Goal: Check status: Check status

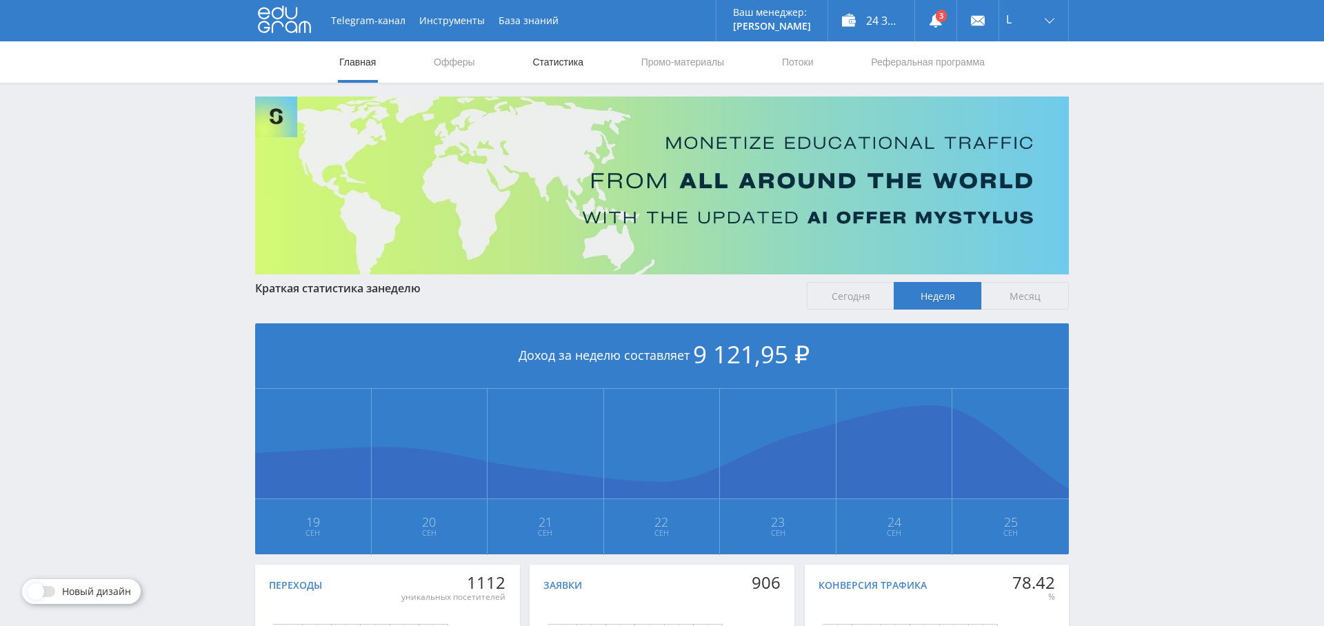
click at [574, 63] on link "Статистика" at bounding box center [558, 61] width 54 height 41
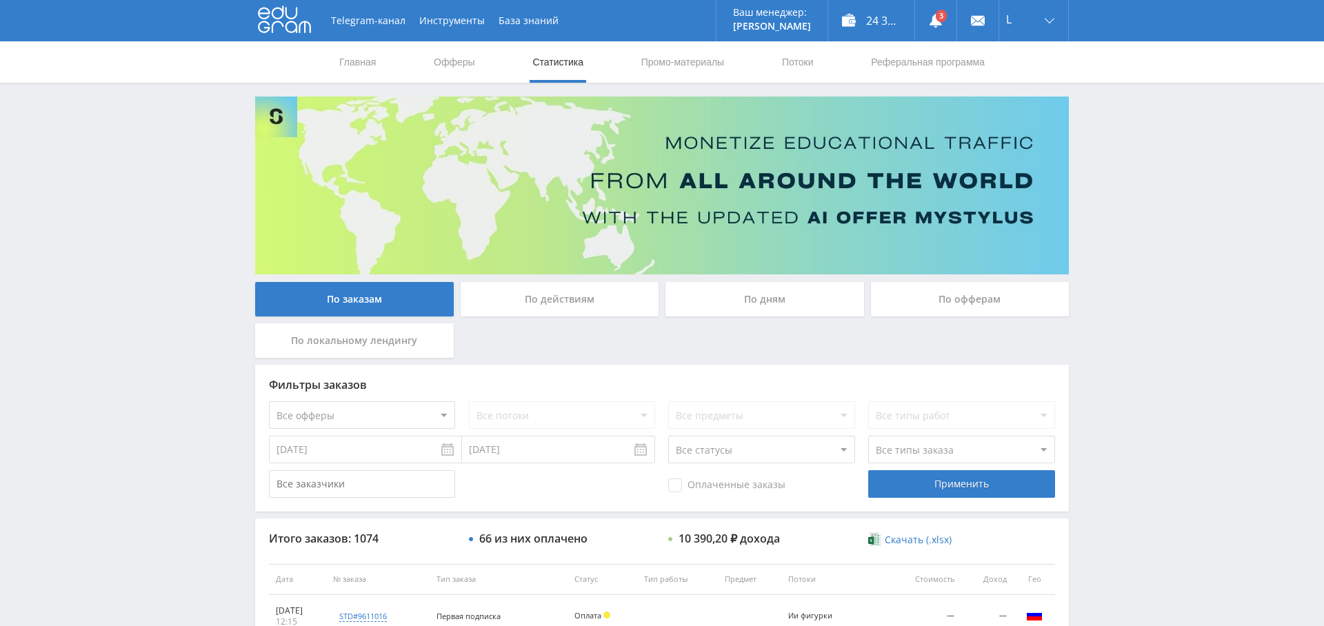
click at [768, 299] on div "По дням" at bounding box center [765, 299] width 199 height 34
click at [0, 0] on input "По дням" at bounding box center [0, 0] width 0 height 0
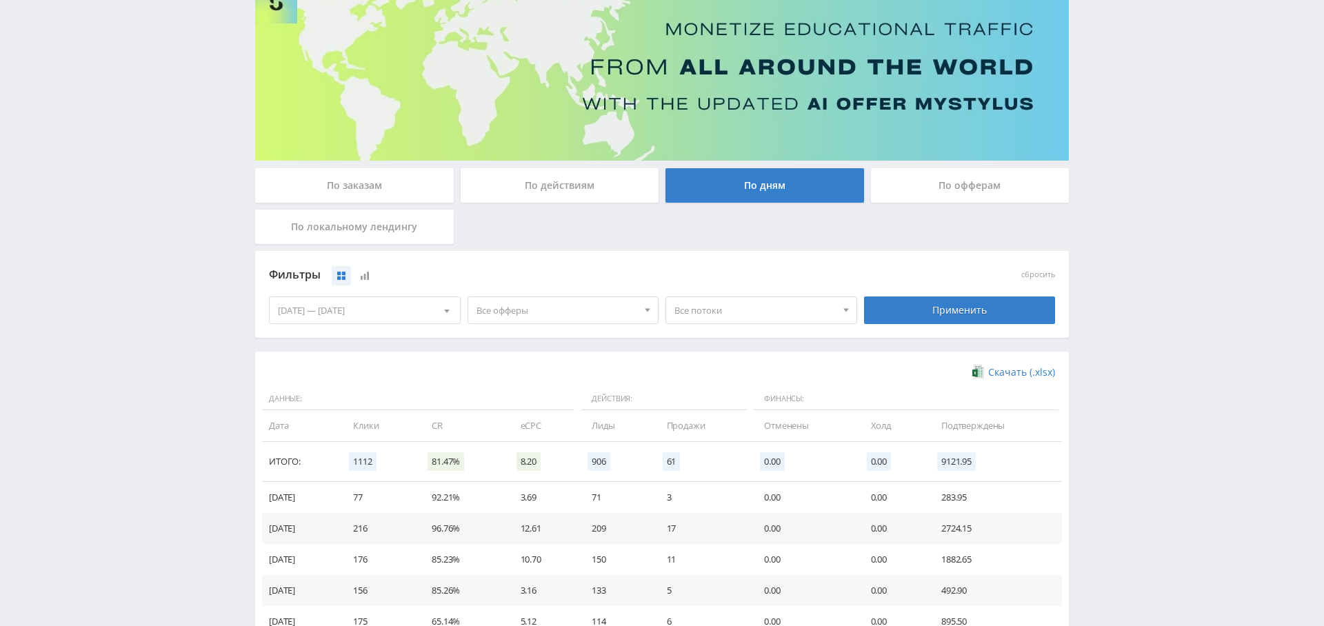
scroll to position [275, 0]
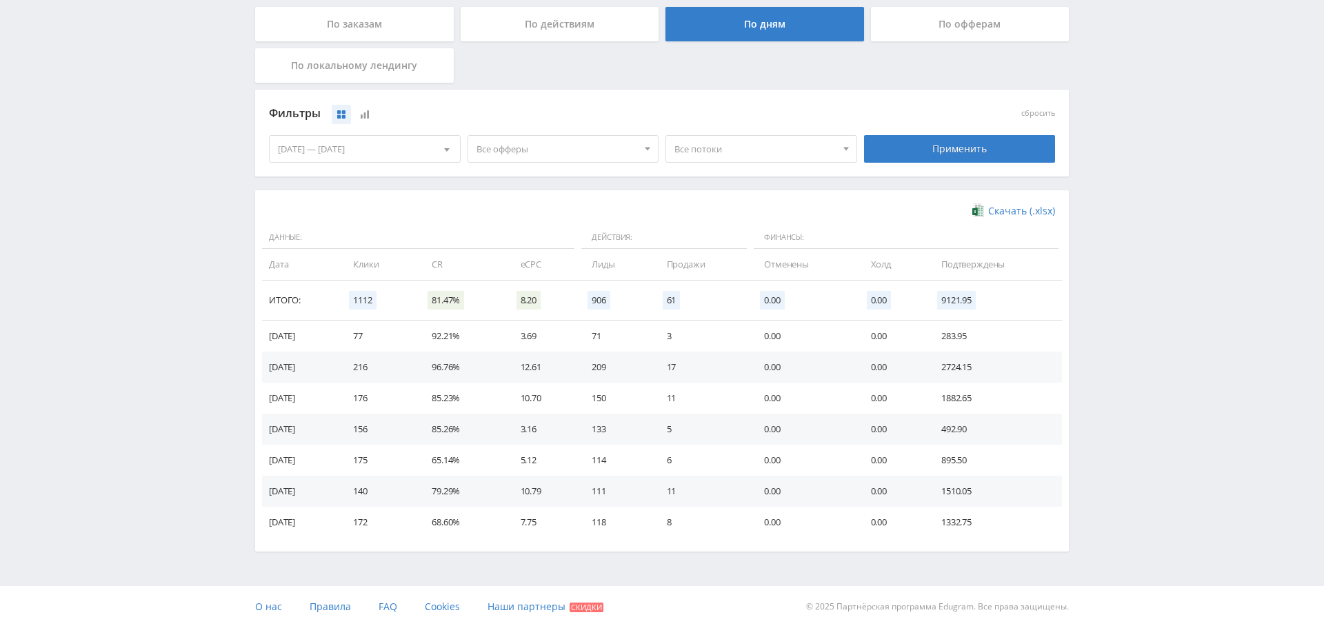
click at [577, 143] on span "Все офферы" at bounding box center [557, 149] width 161 height 26
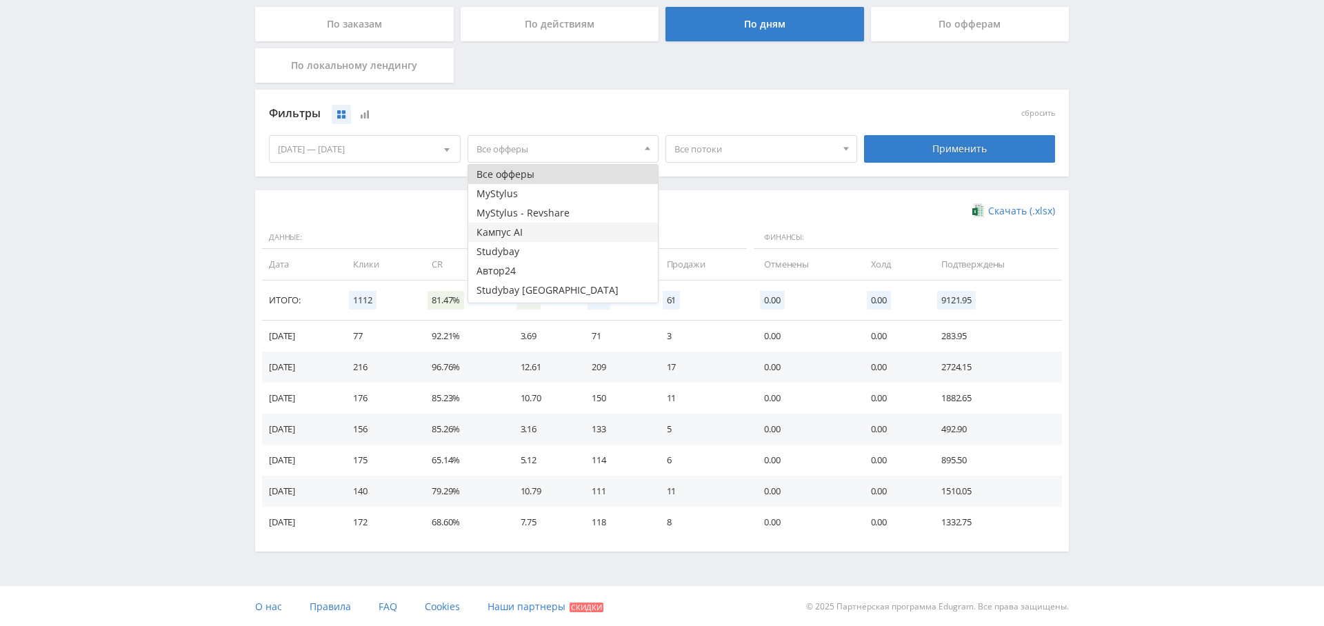
click at [554, 231] on button "Кампус AI" at bounding box center [563, 232] width 190 height 19
click at [788, 193] on div "Скачать (.xlsx) Данные: Действия: Финансы: Дата Клики CR eCPC Лиды Продажи Отме…" at bounding box center [662, 370] width 814 height 361
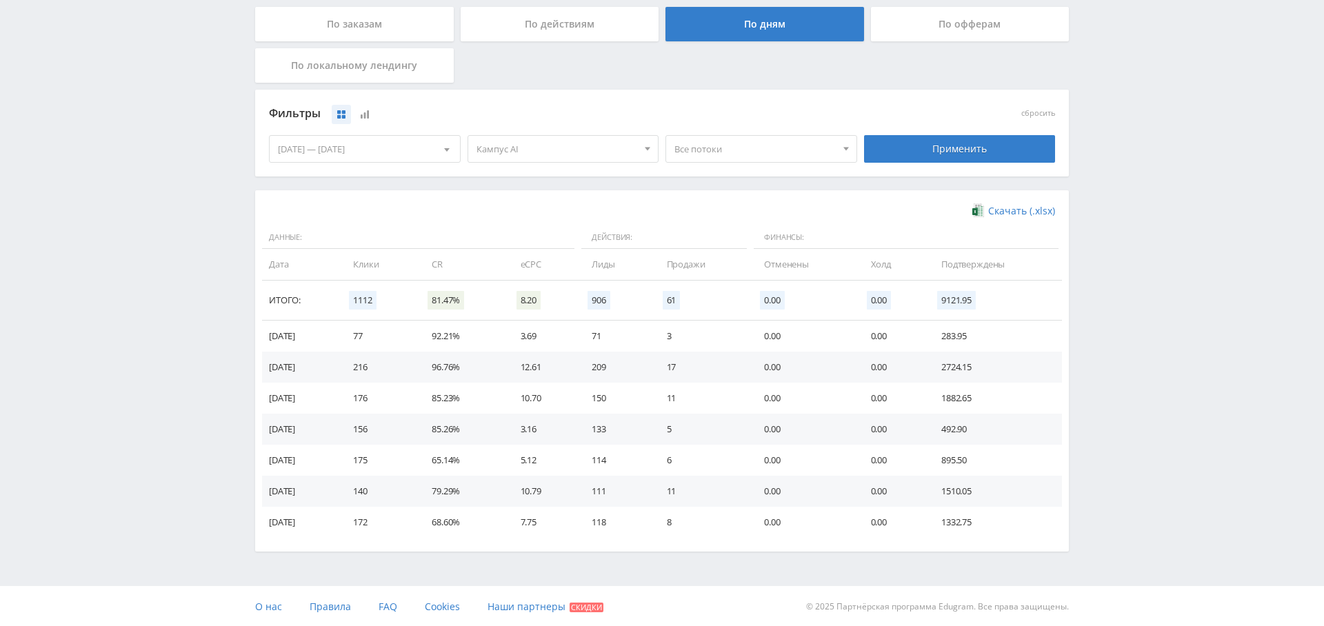
click at [950, 157] on div "Применить" at bounding box center [960, 149] width 192 height 28
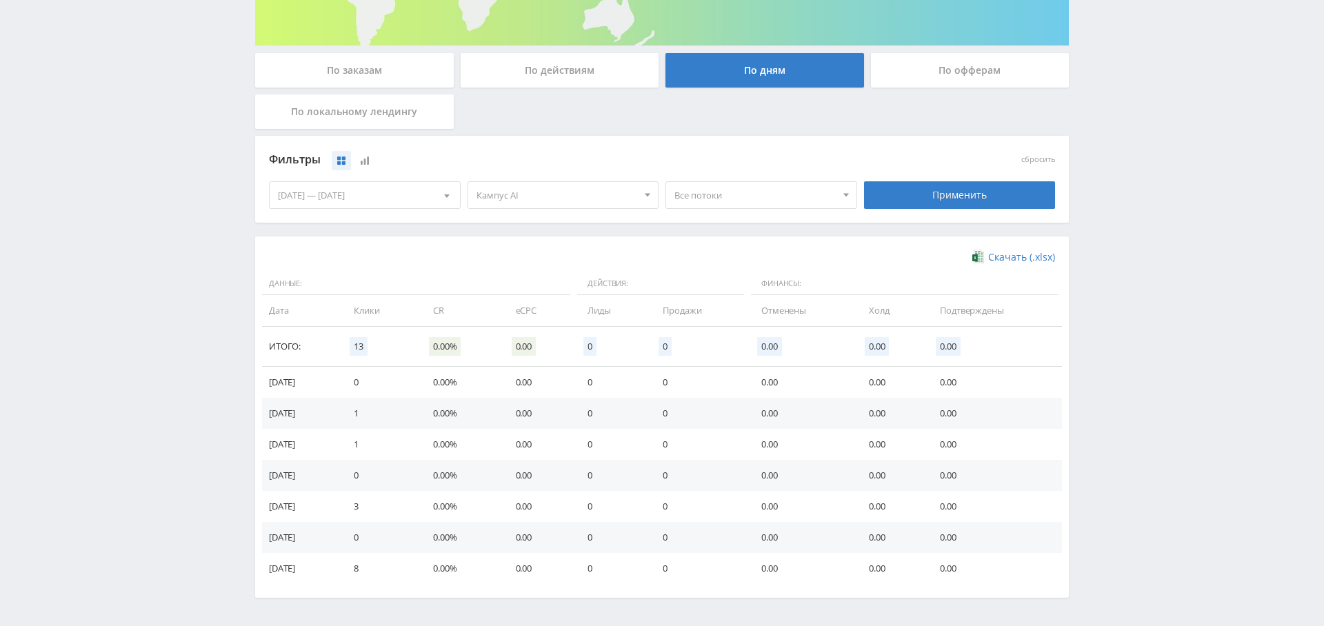
scroll to position [232, 0]
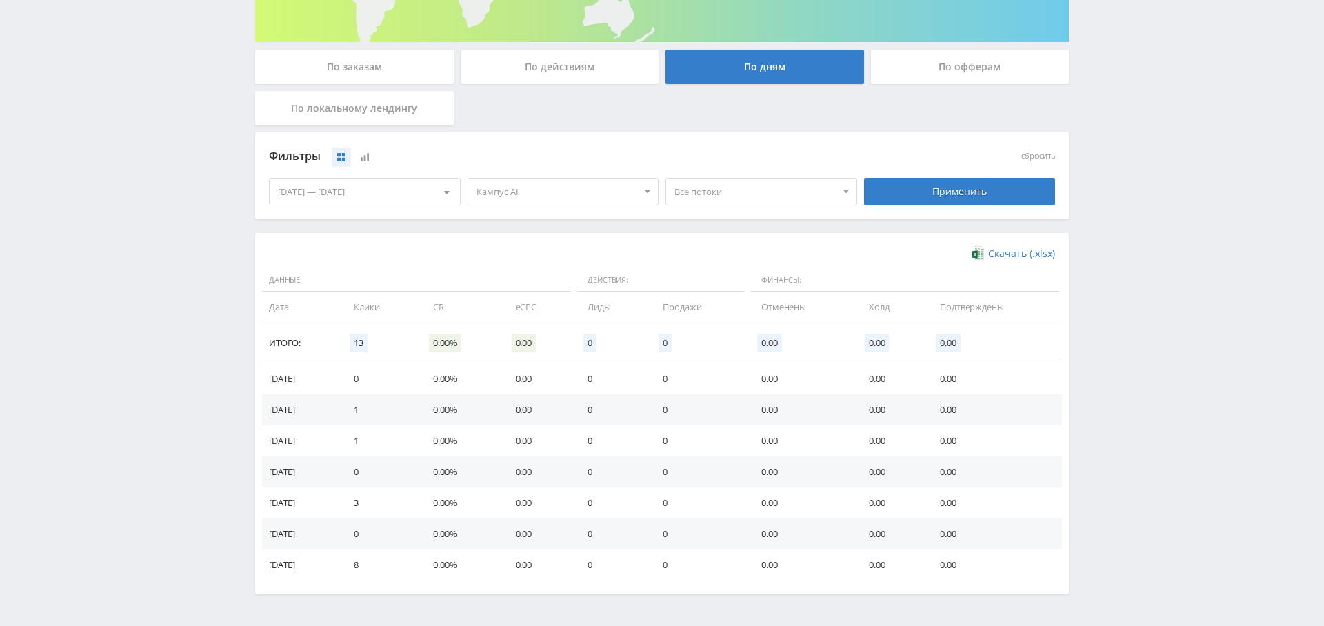
click at [380, 187] on div "[DATE] — [DATE]" at bounding box center [365, 192] width 190 height 26
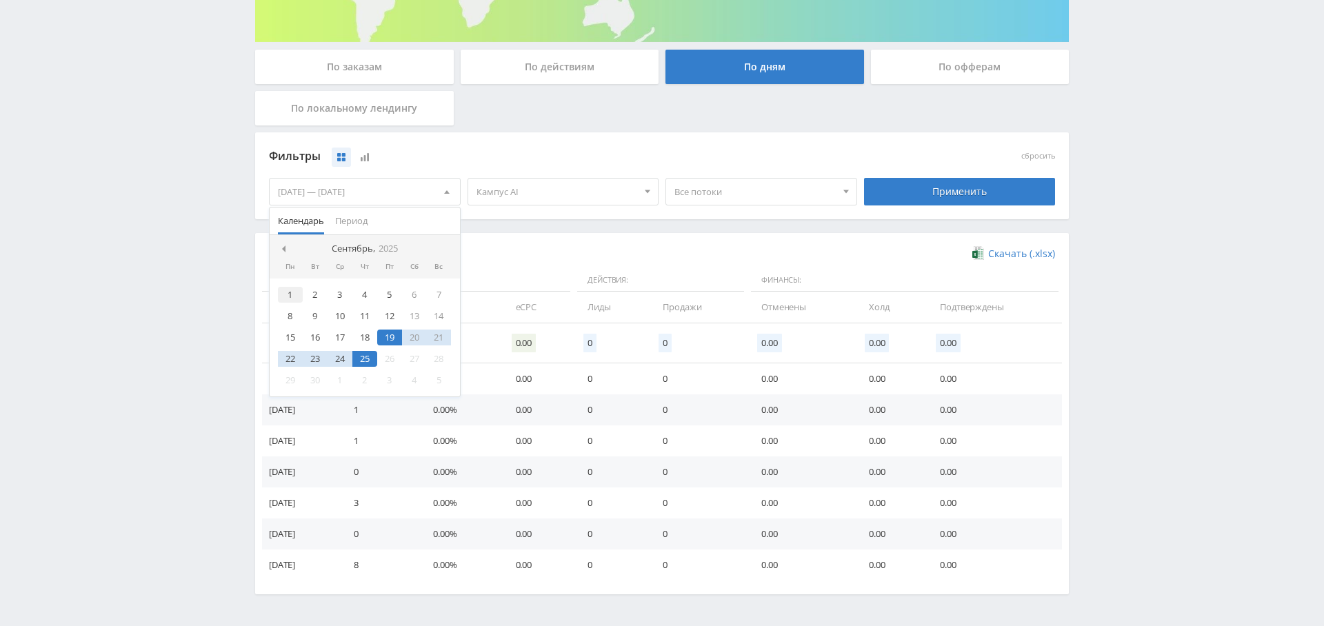
click at [292, 297] on div "1" at bounding box center [290, 295] width 25 height 16
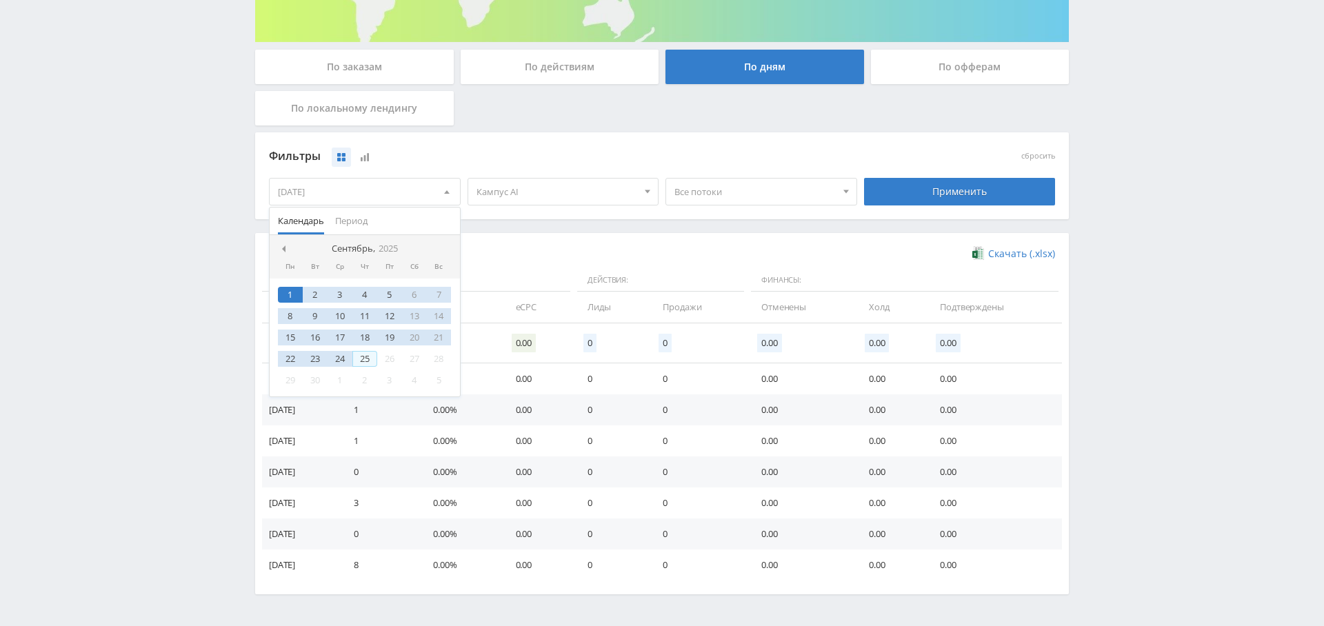
click at [366, 352] on div "25" at bounding box center [365, 359] width 25 height 16
click at [782, 228] on div "Фильтры сбросить [DATE] — [DATE] Календарь Период Сентябрь, 2025 Пн Вт Ср Чт Пт…" at bounding box center [662, 182] width 814 height 101
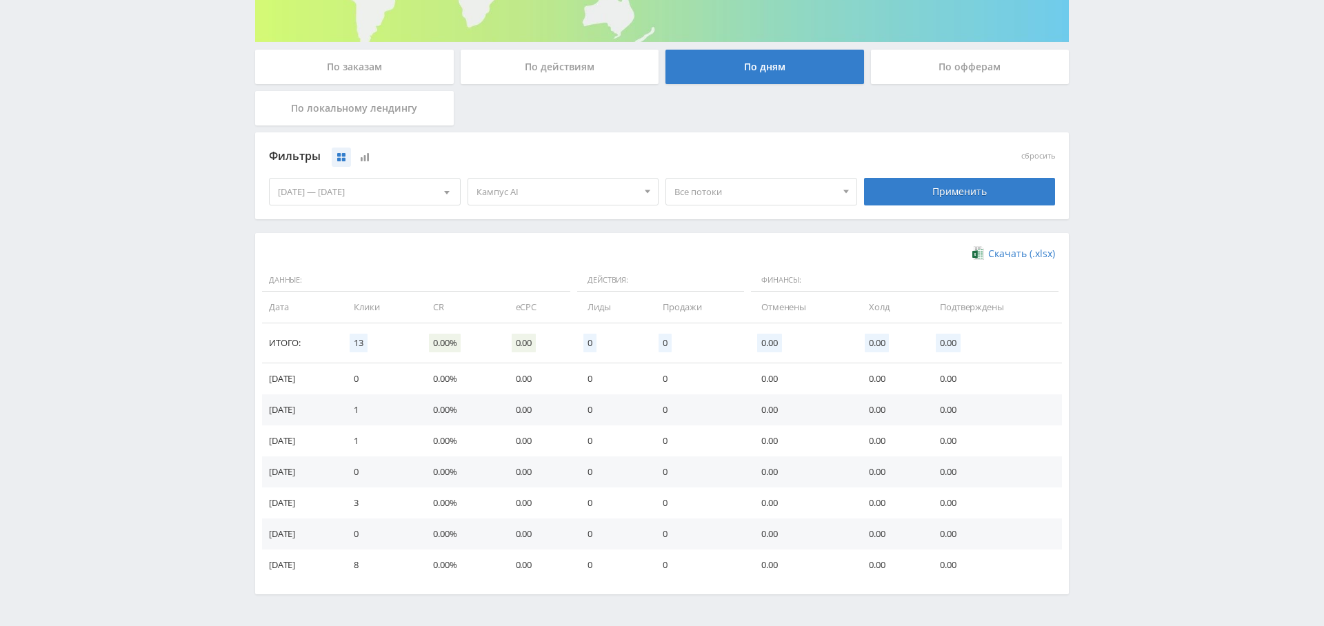
click at [965, 195] on div "Применить" at bounding box center [960, 192] width 192 height 28
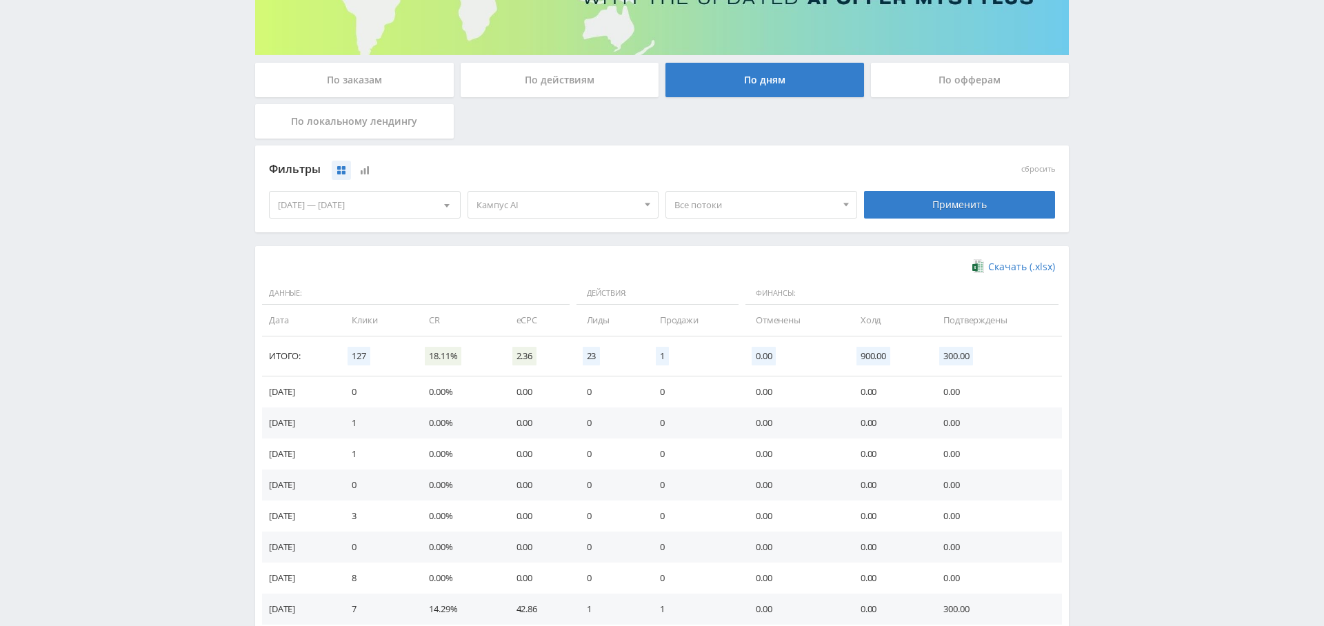
scroll to position [197, 0]
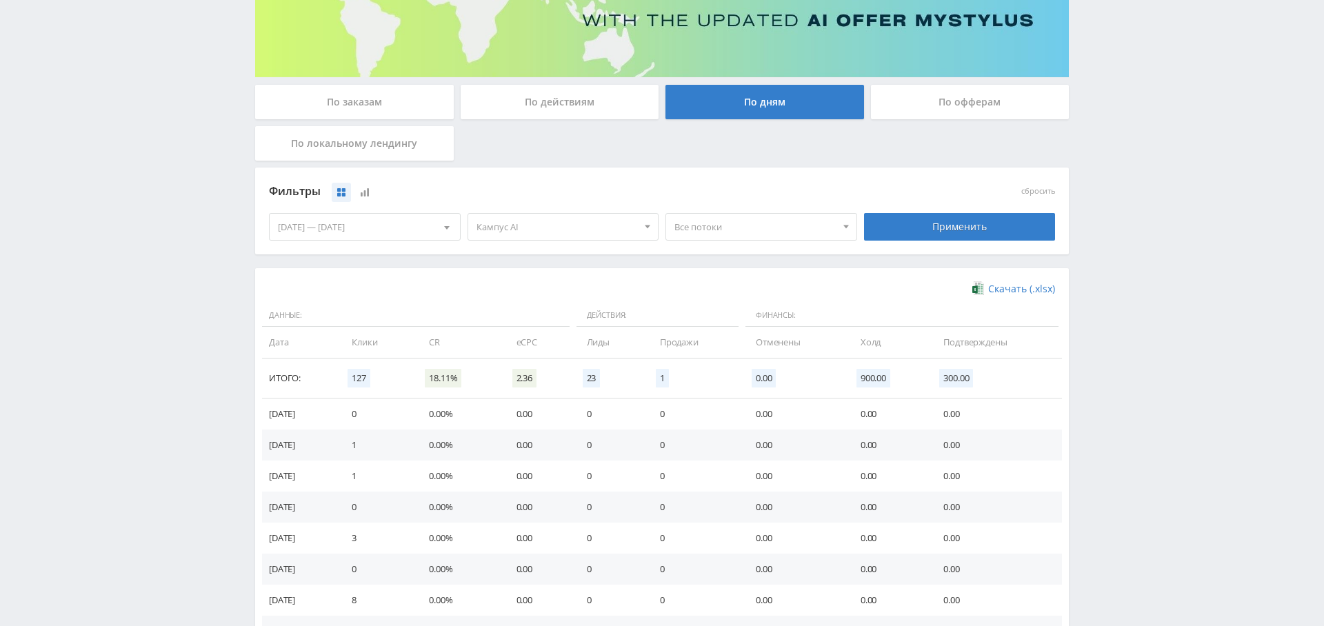
click at [539, 225] on span "Кампус AI" at bounding box center [557, 227] width 161 height 26
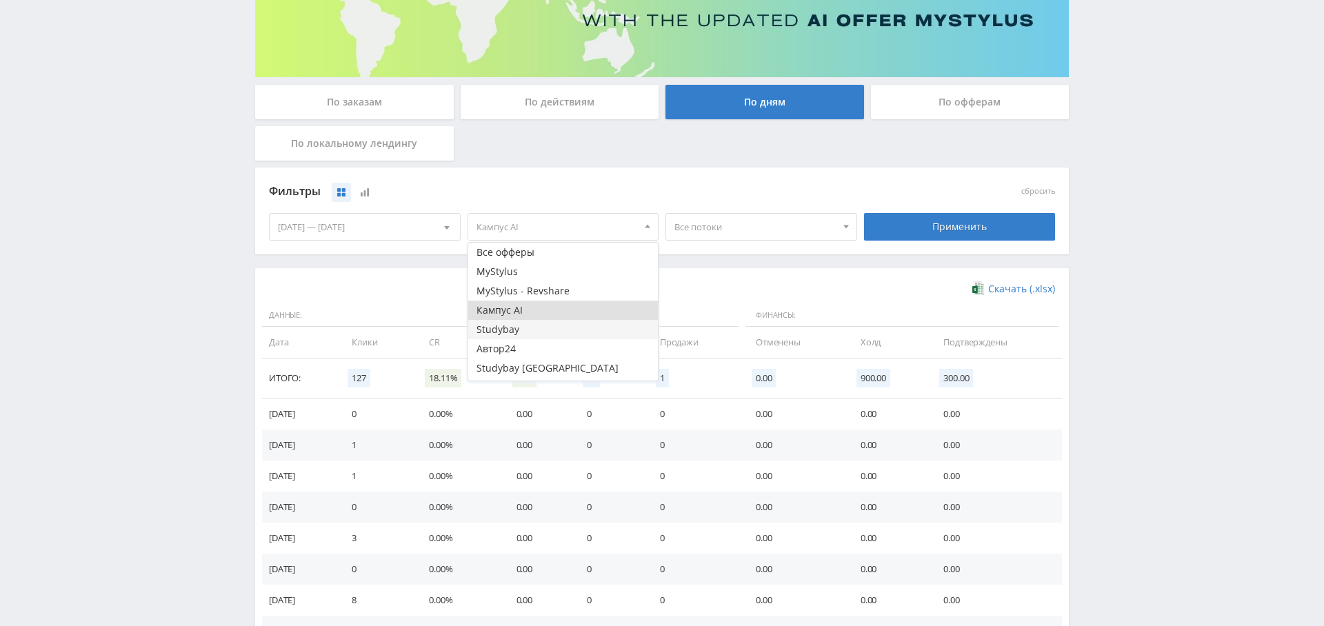
scroll to position [17, 0]
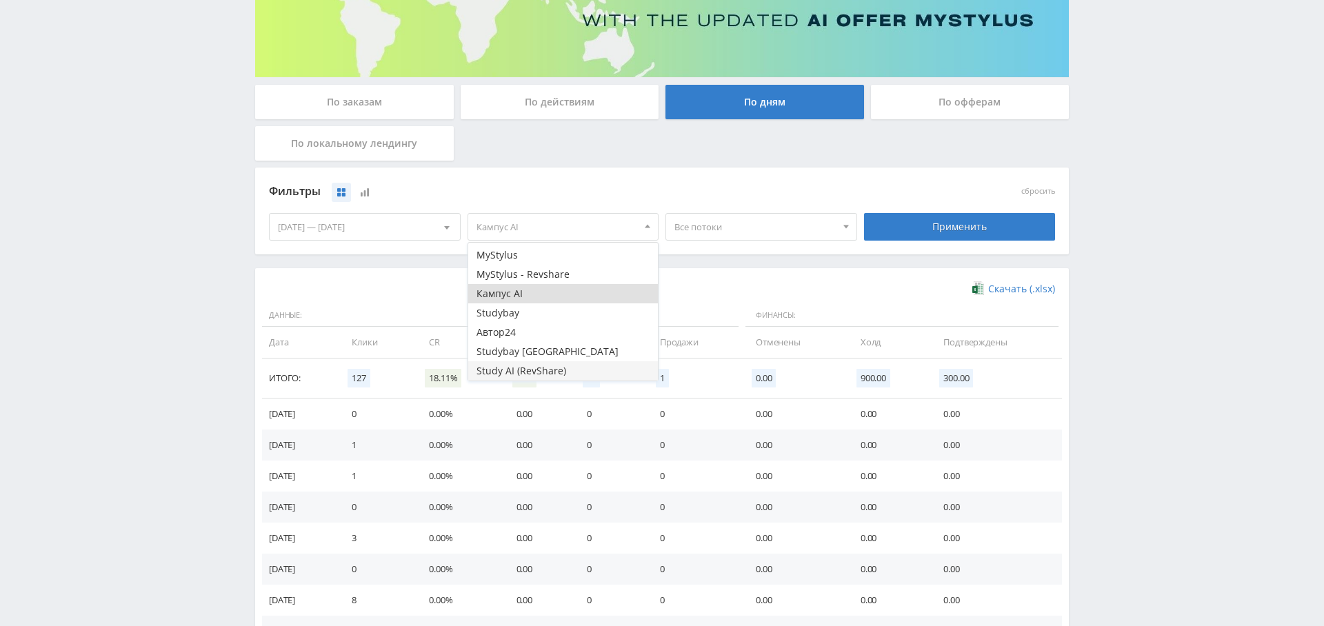
click at [544, 366] on button "Study AI (RevShare)" at bounding box center [563, 370] width 190 height 19
click at [556, 294] on button "Кампус AI" at bounding box center [563, 293] width 190 height 19
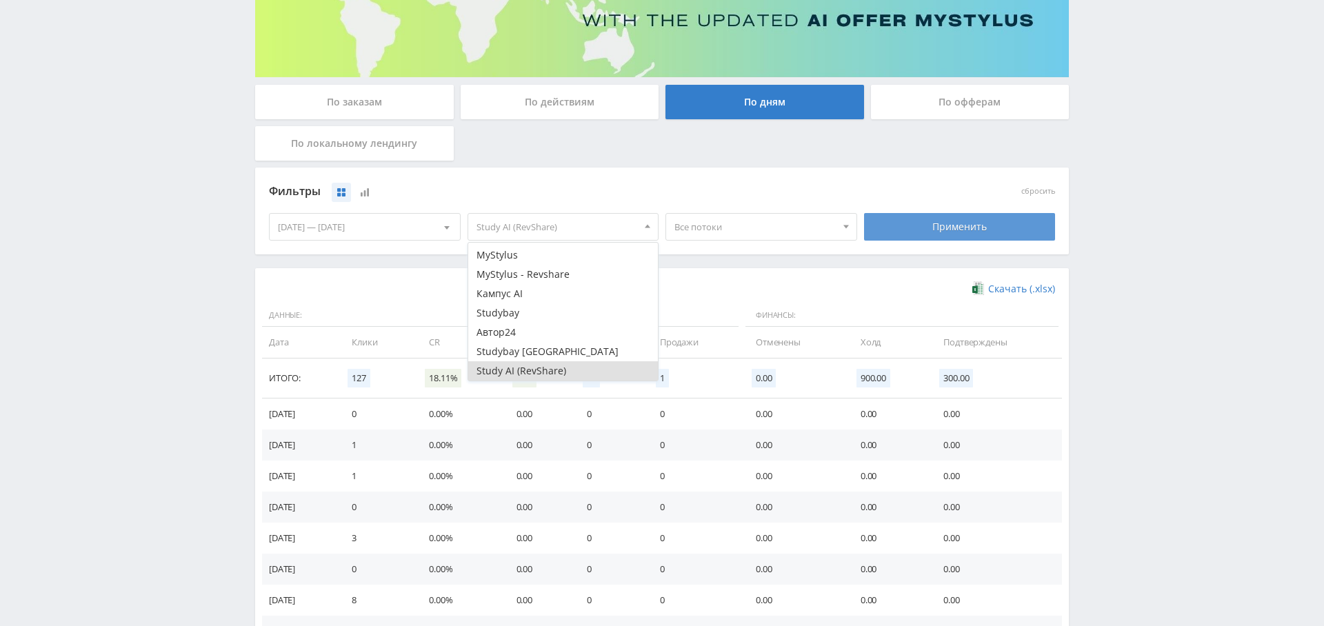
click at [980, 226] on div "Применить" at bounding box center [960, 227] width 192 height 28
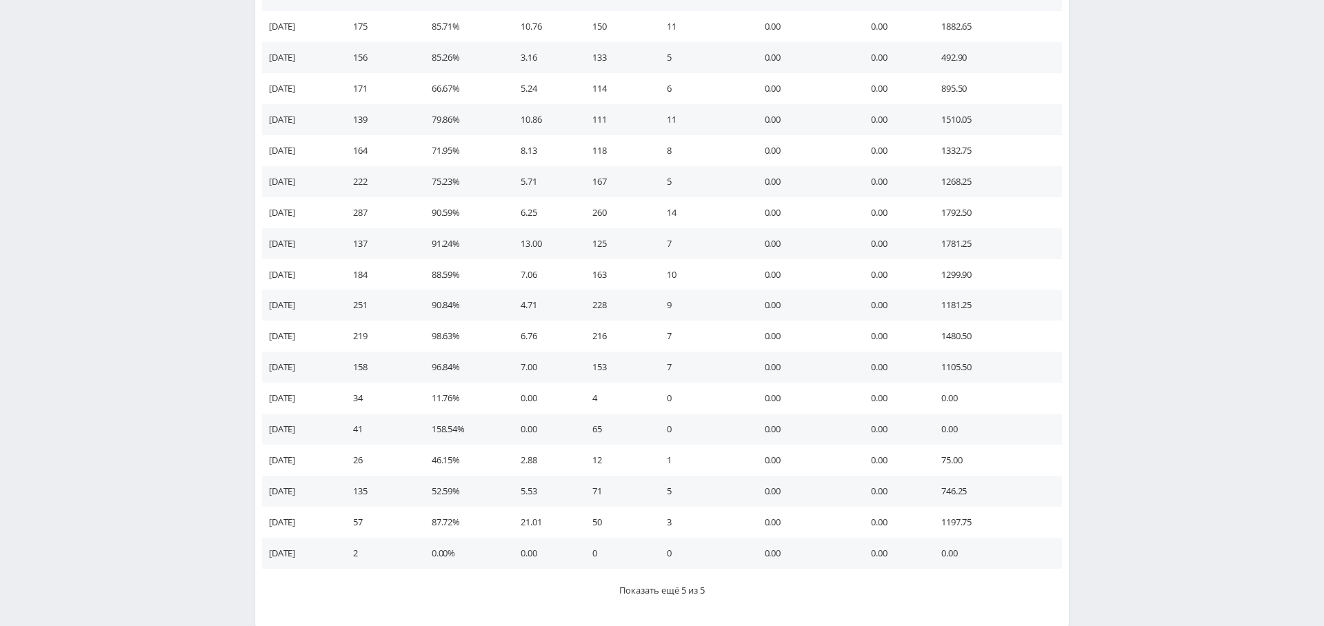
scroll to position [722, 0]
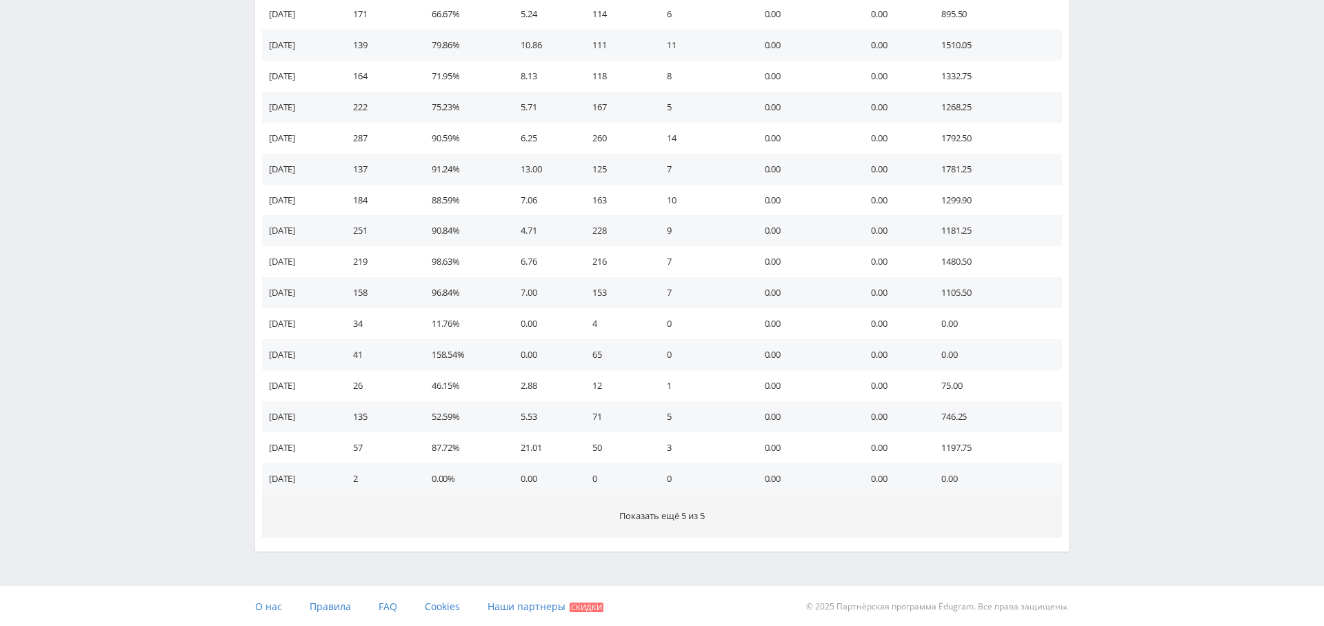
drag, startPoint x: 690, startPoint y: 536, endPoint x: 685, endPoint y: 527, distance: 10.2
click at [689, 534] on button "Показать ещё 5 из 5" at bounding box center [662, 516] width 800 height 43
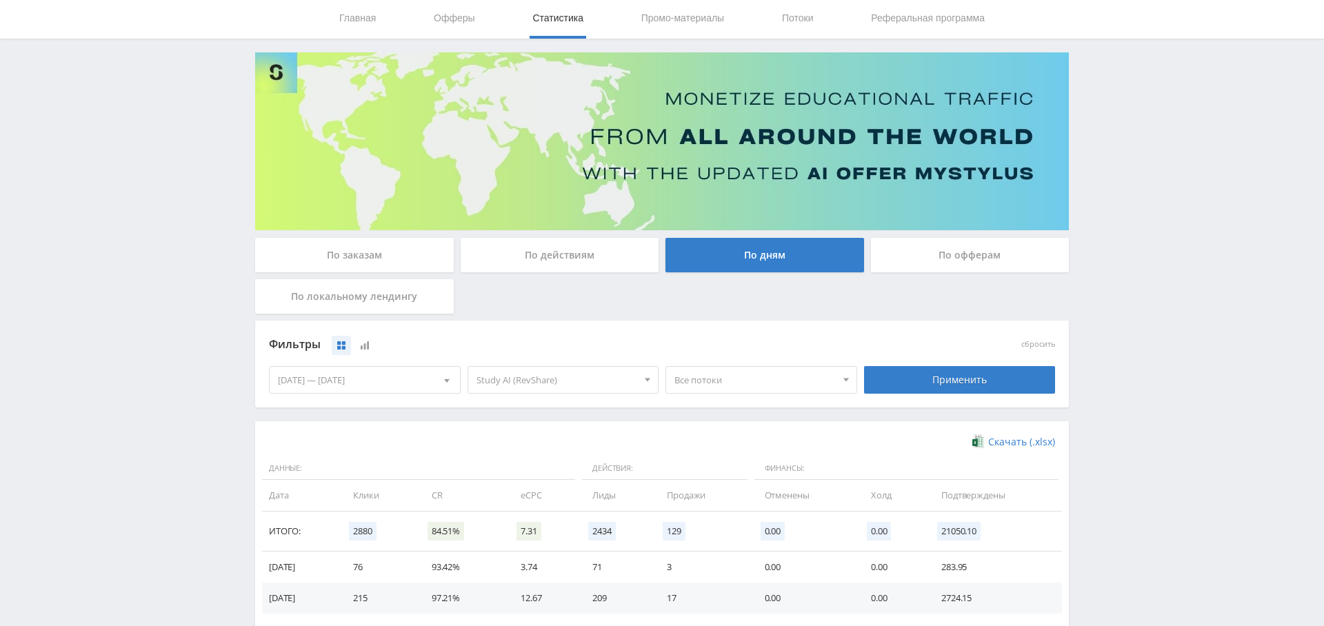
scroll to position [0, 0]
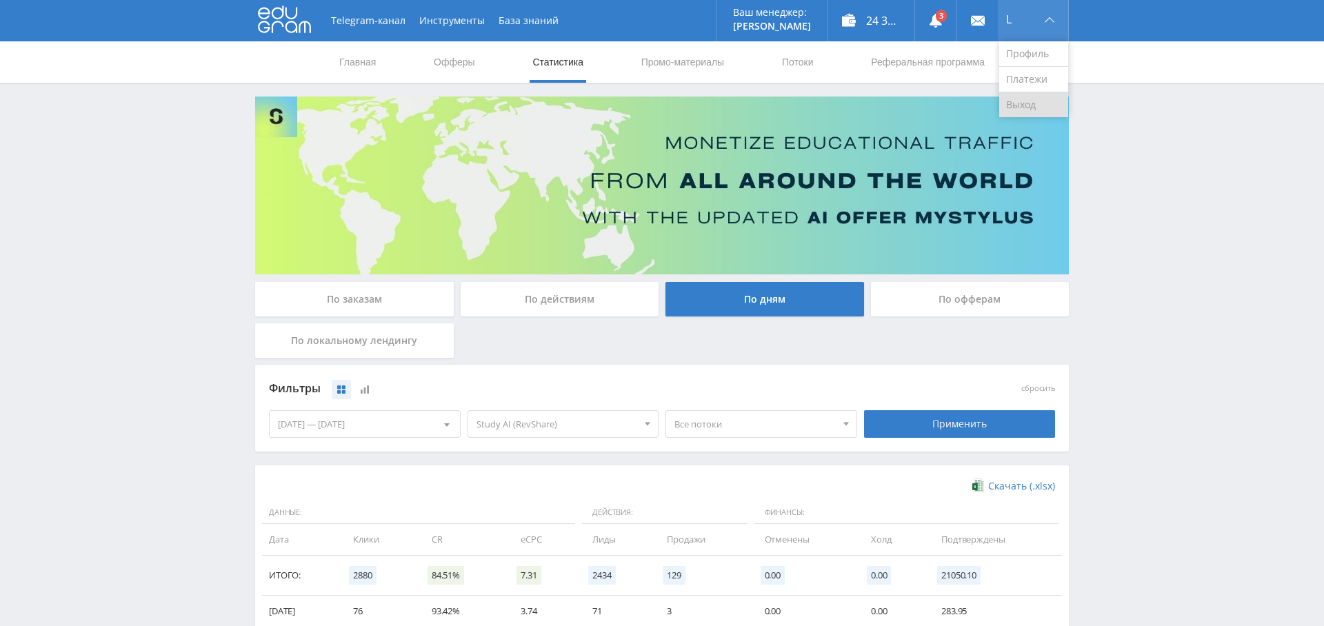
click at [1033, 100] on link "Выход" at bounding box center [1034, 104] width 69 height 25
